Goal: Browse casually: Explore the website without a specific task or goal

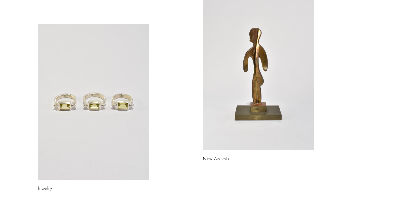
scroll to position [67, 0]
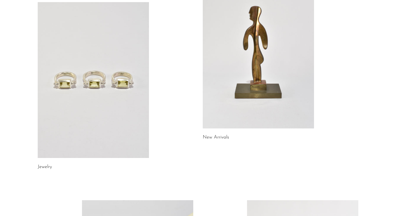
click at [273, 92] on link at bounding box center [258, 51] width 111 height 156
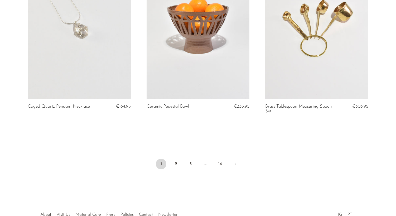
scroll to position [1944, 0]
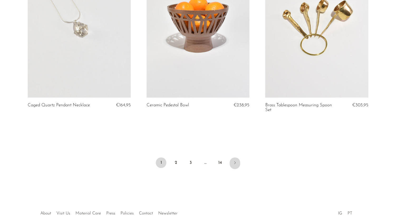
click at [236, 164] on icon "Next" at bounding box center [235, 163] width 4 height 4
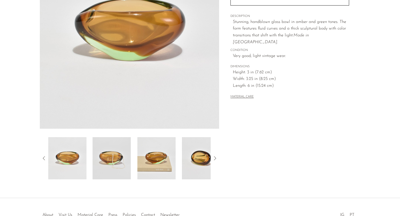
scroll to position [110, 0]
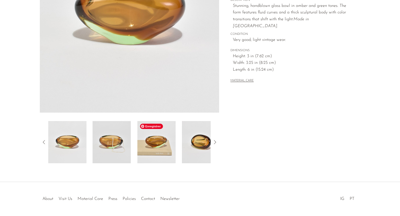
click at [163, 143] on img at bounding box center [156, 142] width 38 height 42
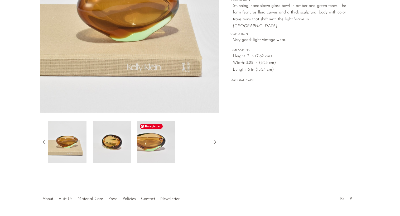
scroll to position [0, 0]
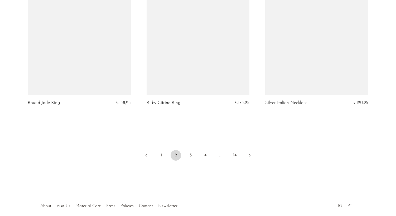
scroll to position [1972, 0]
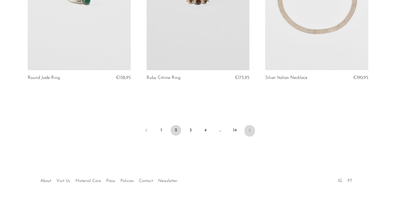
click at [252, 132] on link "Next" at bounding box center [250, 131] width 11 height 12
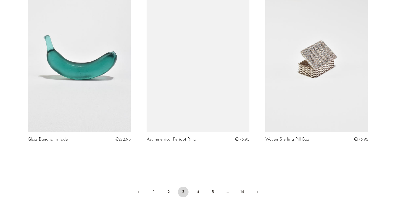
scroll to position [1929, 0]
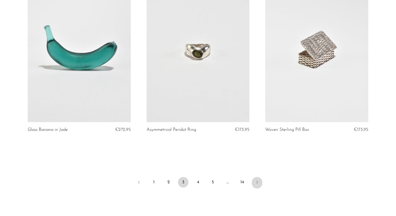
click at [257, 185] on link "Next" at bounding box center [257, 183] width 11 height 12
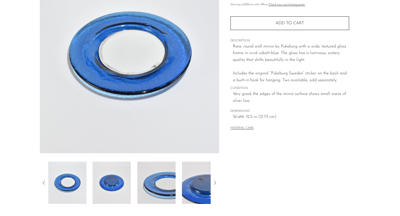
scroll to position [73, 0]
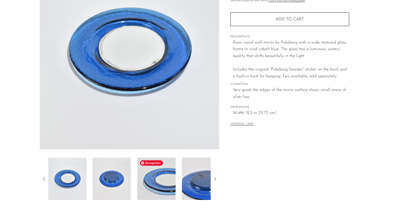
click at [166, 182] on img at bounding box center [156, 179] width 38 height 42
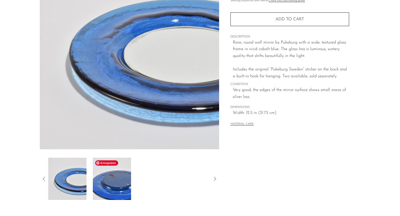
click at [115, 185] on img at bounding box center [112, 179] width 38 height 42
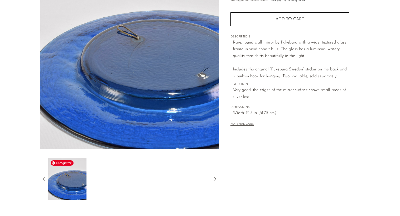
click at [77, 181] on img at bounding box center [67, 179] width 38 height 42
click at [44, 180] on icon at bounding box center [44, 179] width 6 height 6
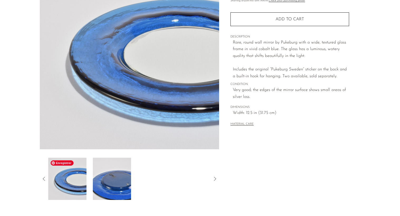
click at [60, 181] on img at bounding box center [67, 179] width 38 height 42
click at [81, 186] on img at bounding box center [67, 179] width 38 height 42
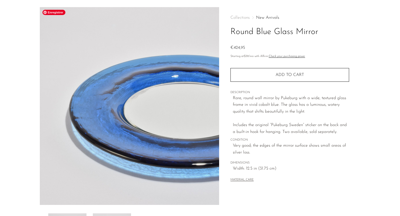
scroll to position [18, 0]
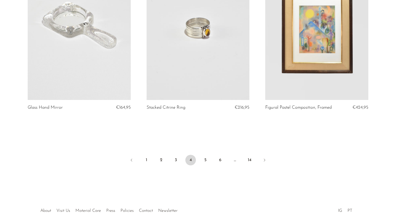
scroll to position [1972, 0]
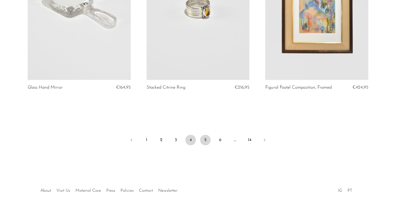
click at [209, 135] on link "5" at bounding box center [205, 140] width 11 height 11
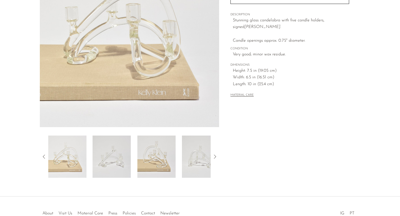
scroll to position [94, 0]
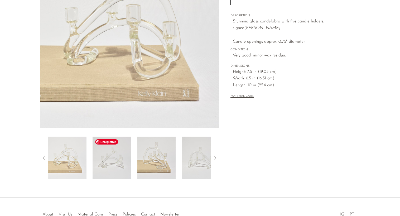
click at [102, 168] on img at bounding box center [112, 158] width 38 height 42
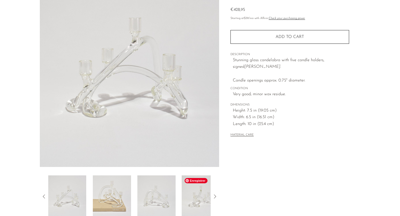
scroll to position [79, 0]
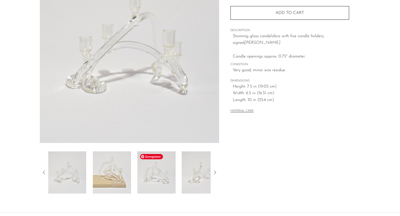
click at [167, 181] on img at bounding box center [156, 172] width 38 height 42
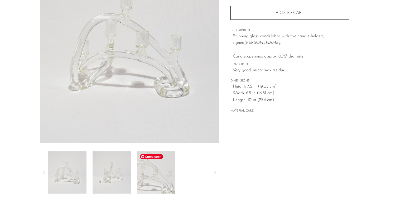
click at [157, 181] on img at bounding box center [156, 172] width 38 height 42
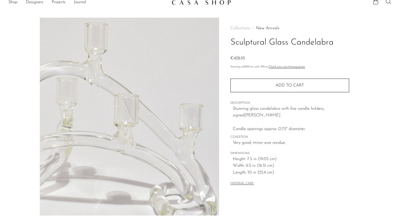
scroll to position [0, 0]
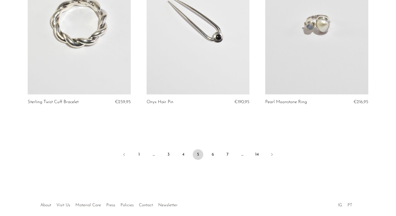
scroll to position [1948, 0]
